Goal: Transaction & Acquisition: Download file/media

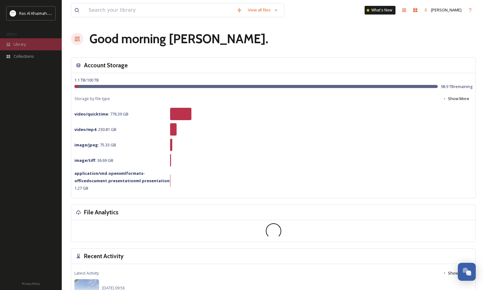
click at [7, 44] on icon at bounding box center [8, 44] width 3 height 3
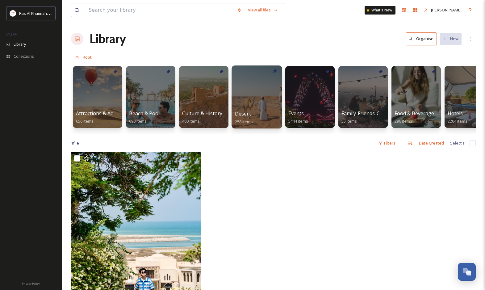
click at [245, 103] on div at bounding box center [257, 97] width 50 height 63
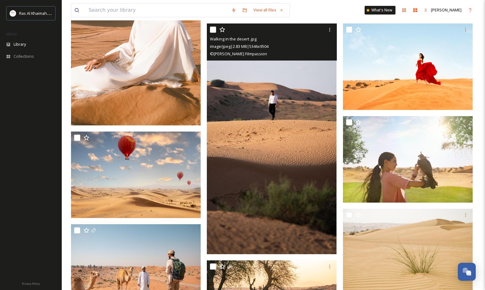
scroll to position [278, 0]
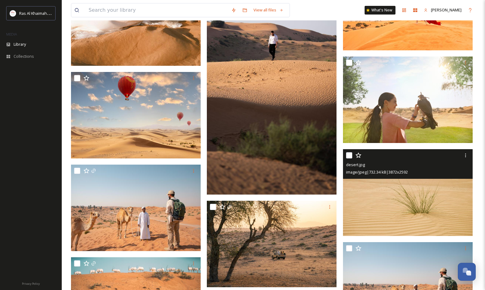
click at [408, 202] on img at bounding box center [408, 192] width 130 height 87
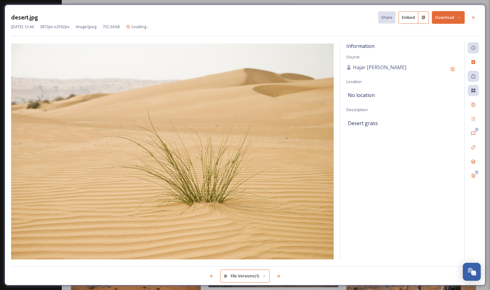
click at [444, 19] on button "Download" at bounding box center [448, 17] width 33 height 13
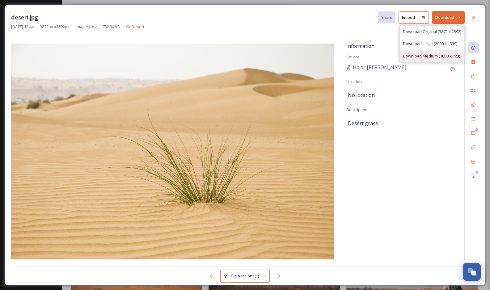
click at [414, 53] on div "Download Medium (1080 x 723)" at bounding box center [432, 56] width 65 height 12
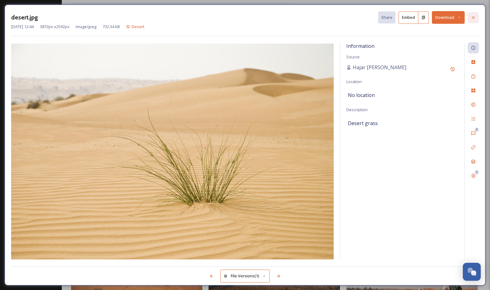
click at [474, 19] on icon at bounding box center [473, 17] width 2 height 2
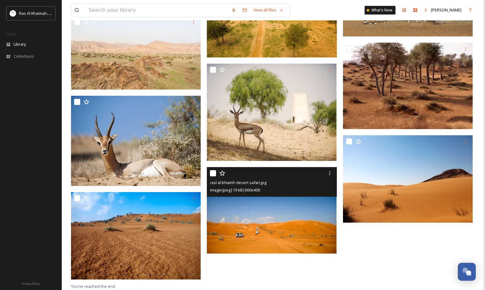
scroll to position [1328, 0]
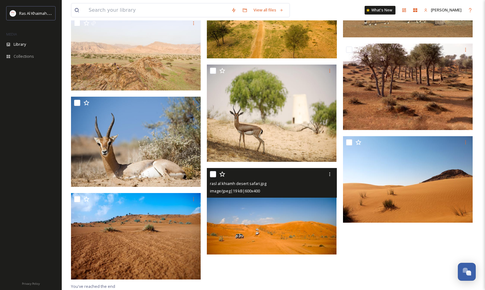
click at [321, 239] on img at bounding box center [272, 211] width 130 height 87
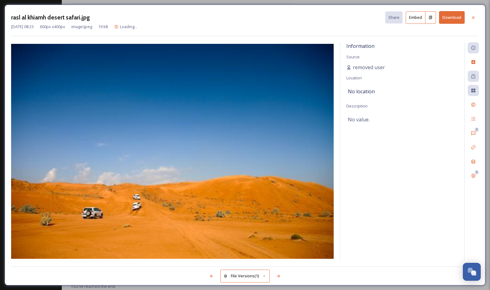
click at [455, 18] on button "Download" at bounding box center [452, 17] width 26 height 13
click at [450, 18] on button "Download" at bounding box center [452, 17] width 26 height 13
click at [448, 15] on button "Download" at bounding box center [452, 17] width 26 height 13
click at [472, 20] on div at bounding box center [473, 17] width 11 height 11
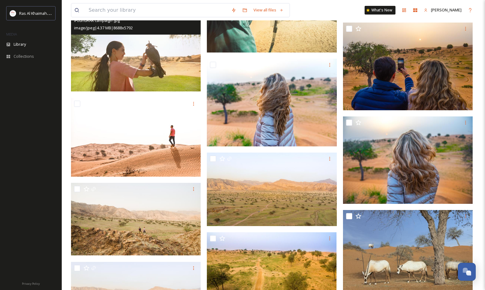
scroll to position [1080, 0]
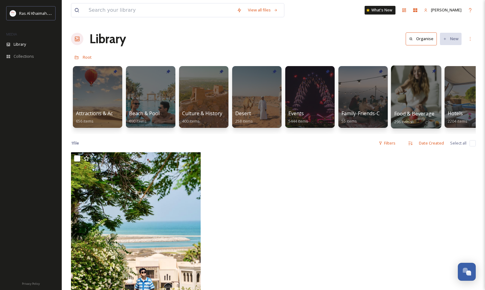
click at [417, 92] on div at bounding box center [416, 97] width 50 height 63
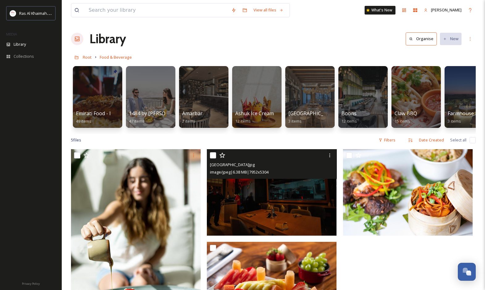
click at [284, 216] on img at bounding box center [272, 192] width 130 height 87
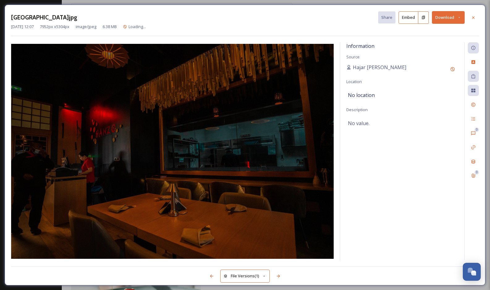
click at [475, 17] on div at bounding box center [473, 17] width 11 height 11
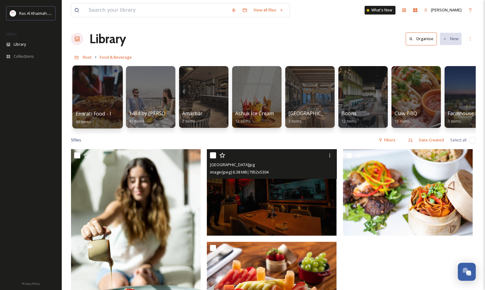
click at [100, 107] on div at bounding box center [97, 97] width 50 height 63
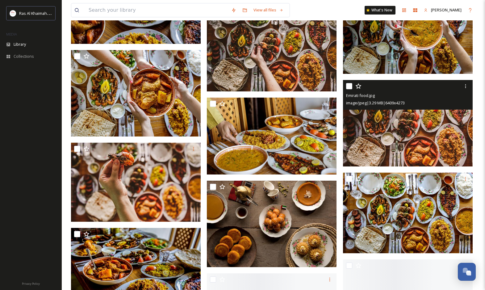
scroll to position [1329, 0]
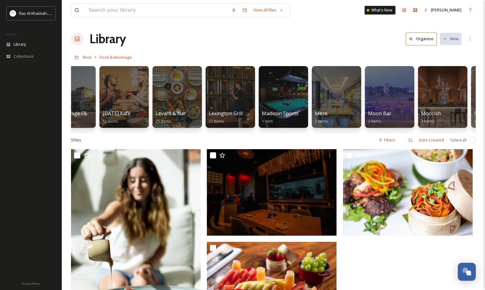
scroll to position [0, 448]
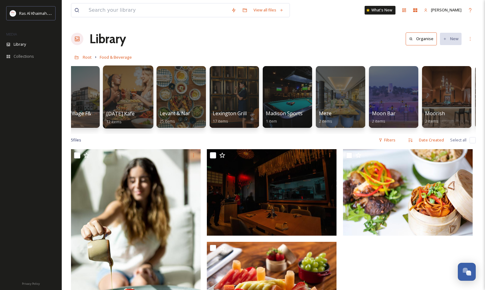
click at [143, 95] on div at bounding box center [128, 97] width 50 height 63
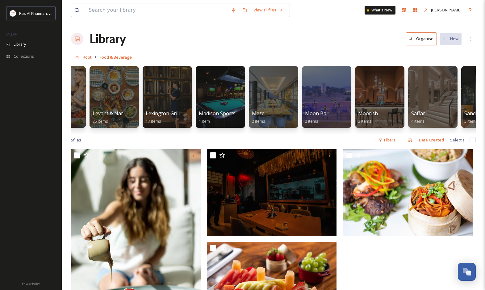
scroll to position [0, 869]
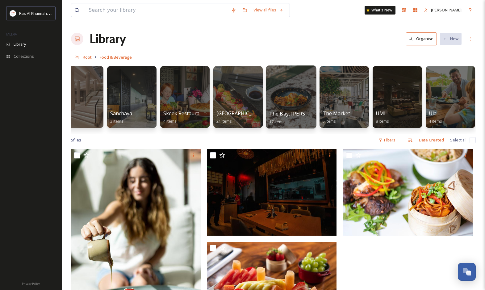
click at [301, 98] on div at bounding box center [291, 97] width 50 height 63
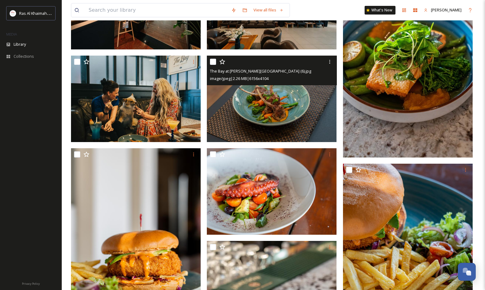
scroll to position [340, 0]
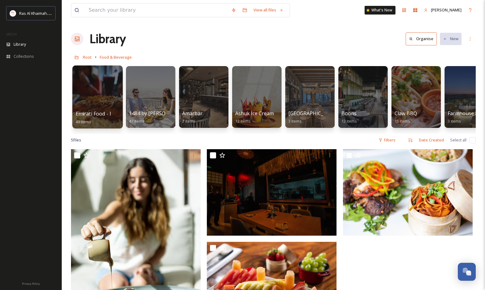
click at [110, 113] on span "Emirati Food - Images" at bounding box center [101, 113] width 51 height 7
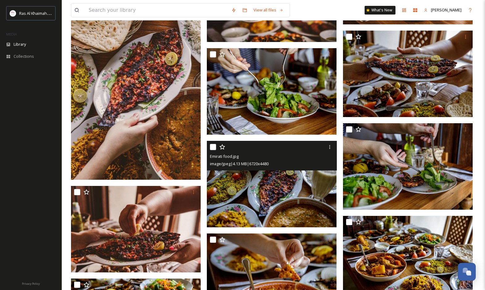
scroll to position [711, 0]
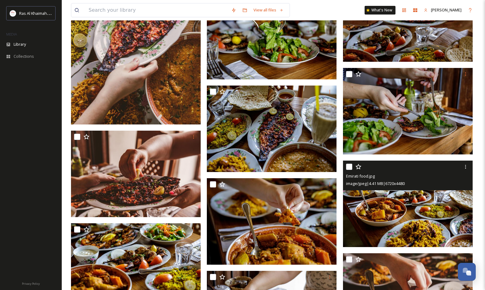
click at [416, 207] on img at bounding box center [408, 204] width 130 height 87
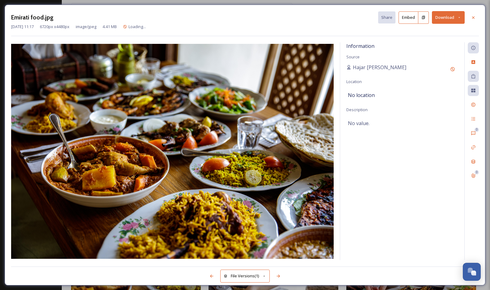
click at [444, 19] on button "Download" at bounding box center [448, 17] width 33 height 13
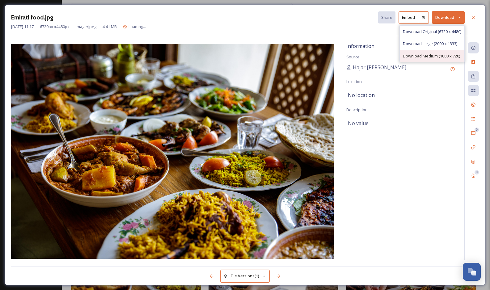
click at [421, 57] on span "Download Medium (1080 x 720)" at bounding box center [431, 56] width 57 height 6
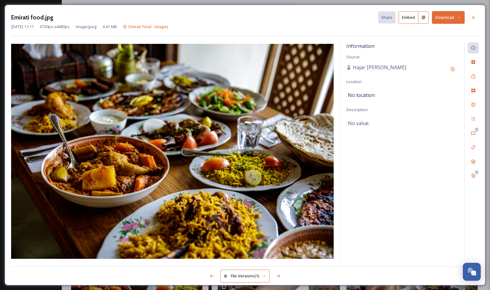
click at [448, 18] on button "Download" at bounding box center [448, 17] width 33 height 13
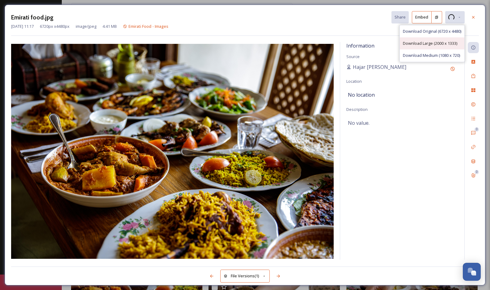
click at [432, 41] on span "Download Large (2000 x 1333)" at bounding box center [430, 43] width 54 height 6
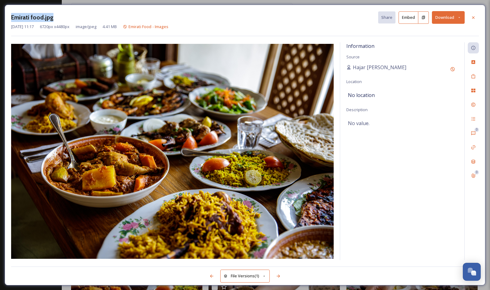
drag, startPoint x: 349, startPoint y: 9, endPoint x: 552, endPoint y: 50, distance: 206.2
click at [490, 50] on html "Ras Al Khaimah Tourism Development Authority MEDIA Library Collections Privacy …" at bounding box center [245, 177] width 490 height 1777
click at [450, 17] on button "Download" at bounding box center [448, 17] width 33 height 13
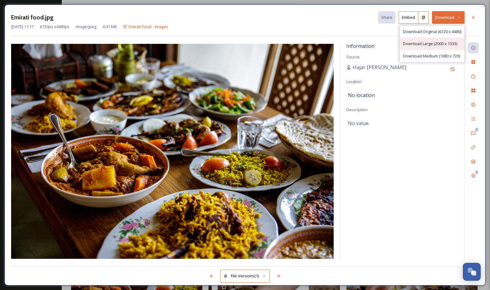
click at [430, 41] on span "Download Large (2000 x 1333)" at bounding box center [430, 44] width 54 height 6
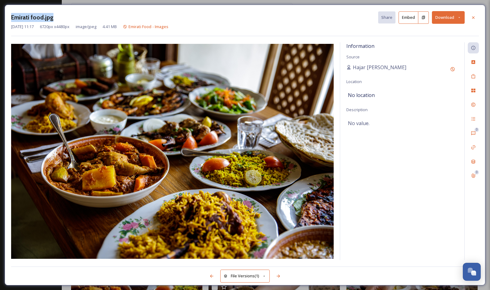
drag, startPoint x: 373, startPoint y: 6, endPoint x: 773, endPoint y: 9, distance: 400.5
click at [490, 9] on html "Ras Al Khaimah Tourism Development Authority MEDIA Library Collections Privacy …" at bounding box center [245, 177] width 490 height 1777
click at [458, 18] on icon at bounding box center [459, 17] width 4 height 4
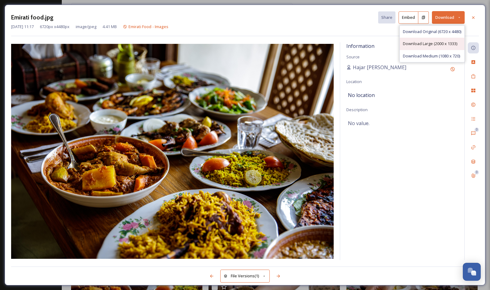
click at [423, 44] on span "Download Large (2000 x 1333)" at bounding box center [430, 44] width 54 height 6
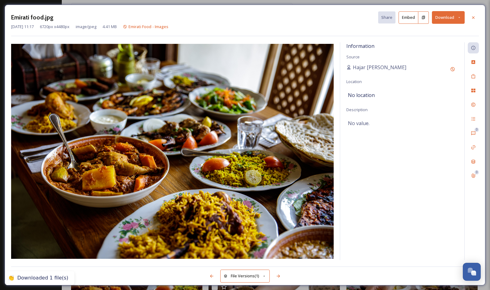
click at [20, 279] on div "Downloaded 1 file(s)" at bounding box center [42, 278] width 51 height 6
drag, startPoint x: 20, startPoint y: 279, endPoint x: 57, endPoint y: 277, distance: 36.2
click at [57, 277] on div "Downloaded 1 file(s)" at bounding box center [42, 278] width 51 height 6
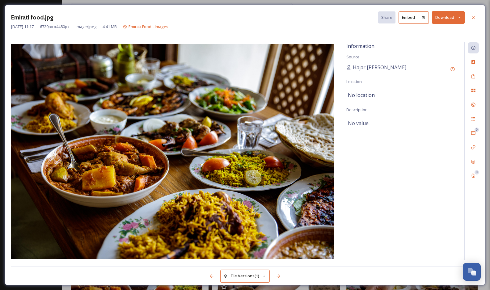
click at [252, 278] on button "File Versions (1)" at bounding box center [244, 276] width 49 height 13
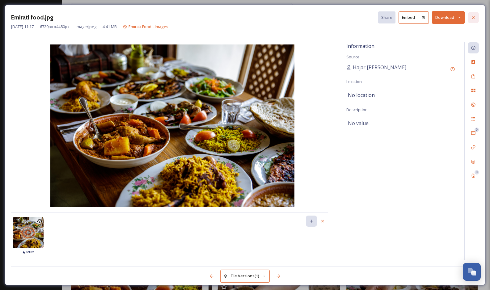
click at [472, 16] on icon at bounding box center [473, 17] width 5 height 5
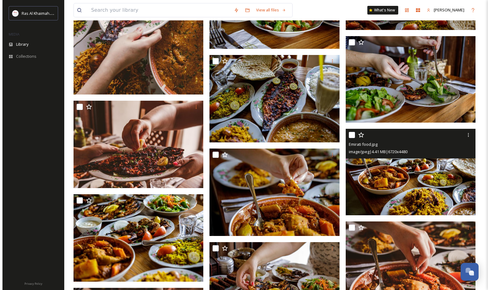
scroll to position [803, 0]
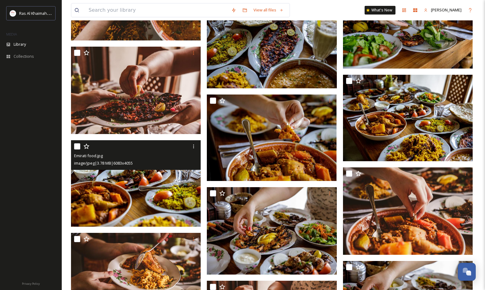
click at [163, 187] on img at bounding box center [136, 183] width 130 height 87
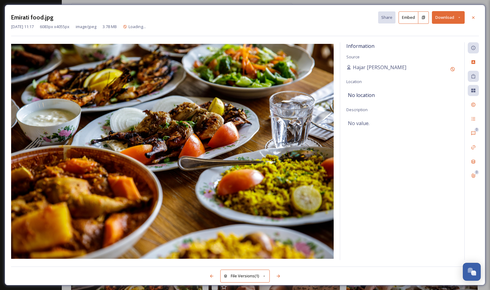
click at [446, 19] on button "Download" at bounding box center [448, 17] width 33 height 13
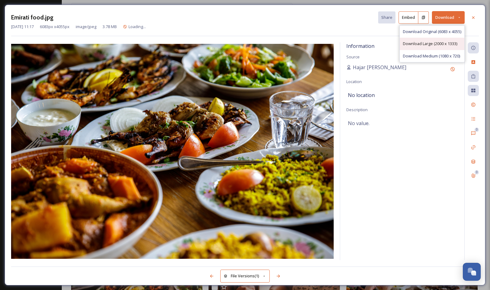
click at [436, 41] on span "Download Large (2000 x 1333)" at bounding box center [430, 44] width 54 height 6
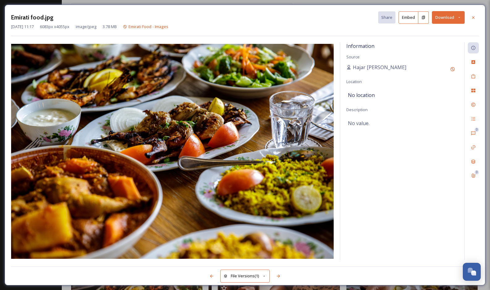
click at [231, 277] on button "File Versions (1)" at bounding box center [244, 276] width 49 height 13
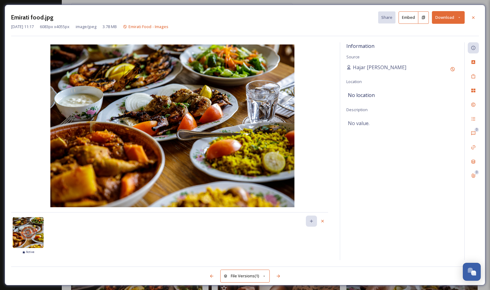
drag, startPoint x: 243, startPoint y: 121, endPoint x: 222, endPoint y: 131, distance: 23.8
click at [222, 131] on img at bounding box center [172, 125] width 323 height 163
click at [234, 134] on img at bounding box center [172, 125] width 323 height 163
click at [32, 235] on icon at bounding box center [27, 232] width 15 height 15
click at [184, 113] on img at bounding box center [172, 125] width 323 height 163
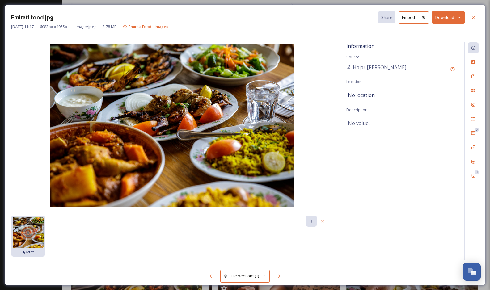
click at [404, 17] on button "Embed" at bounding box center [409, 17] width 20 height 12
